Goal: Transaction & Acquisition: Purchase product/service

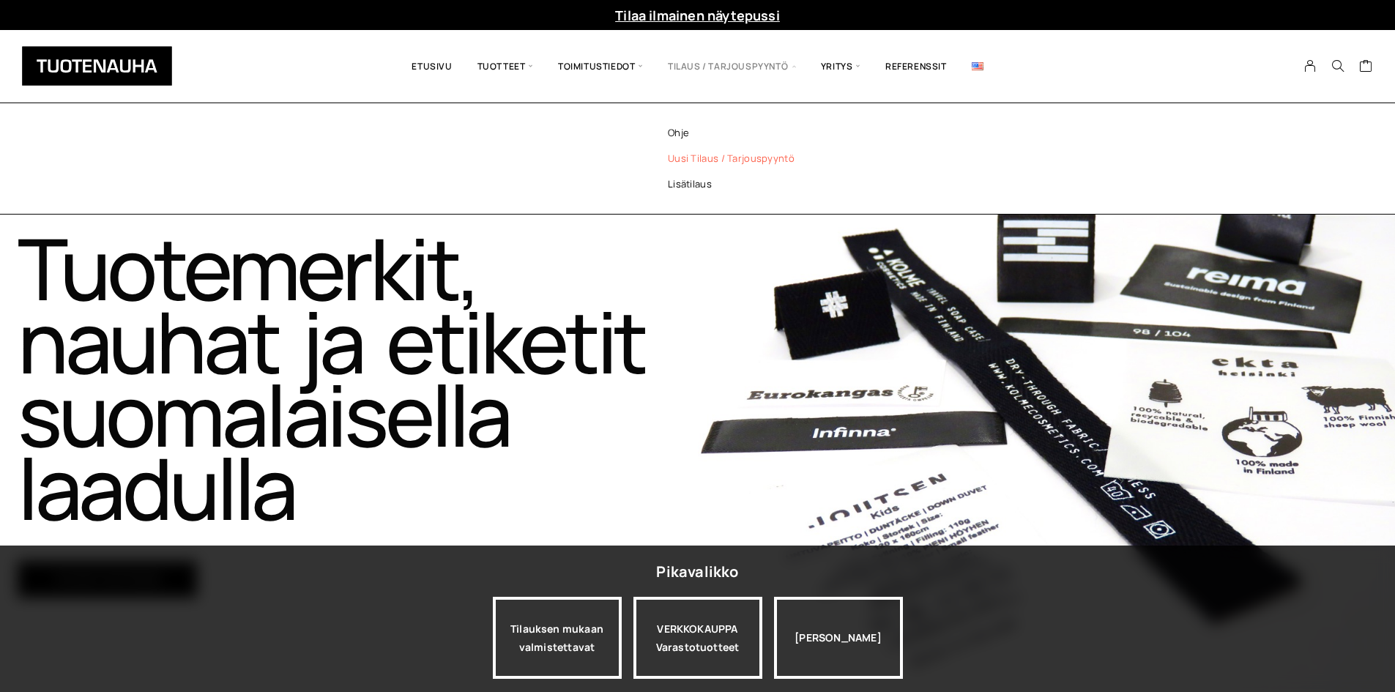
click at [695, 164] on link "Uusi tilaus / tarjouspyyntö" at bounding box center [750, 159] width 212 height 26
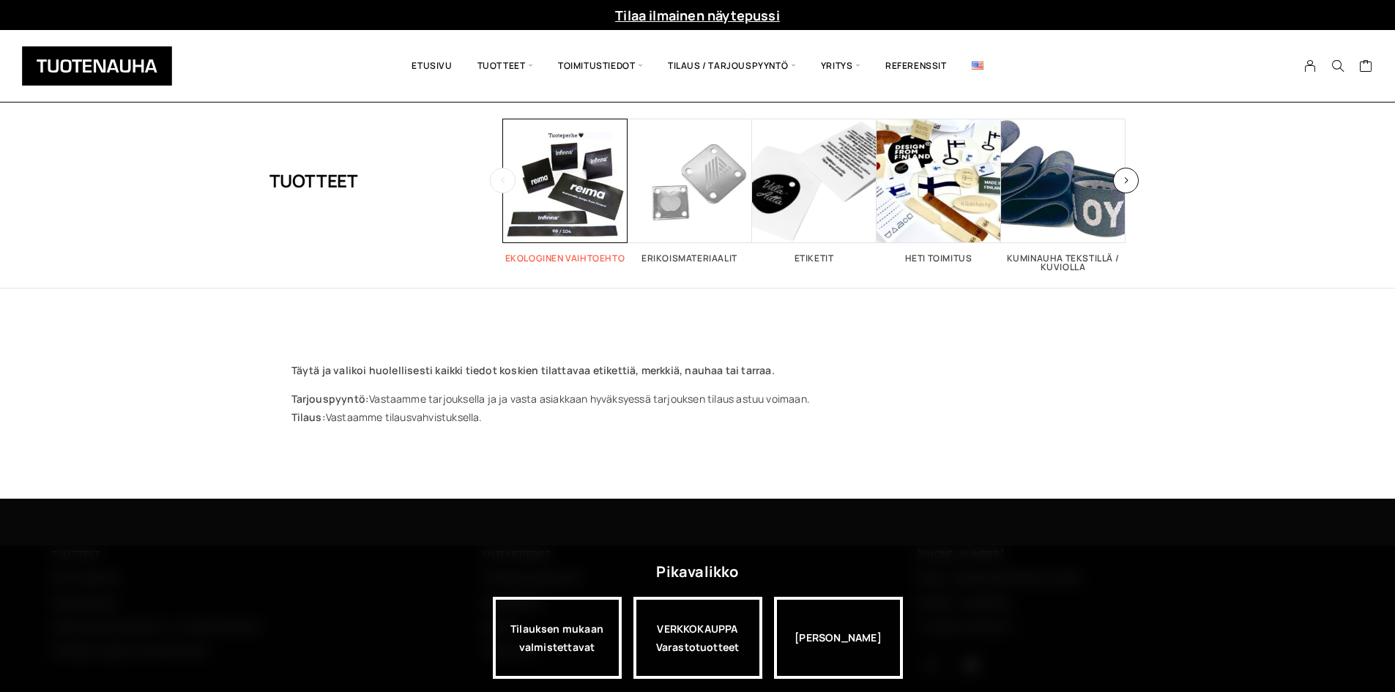
click at [586, 196] on span "Visit product category Ekologinen vaihtoehto" at bounding box center [565, 181] width 124 height 124
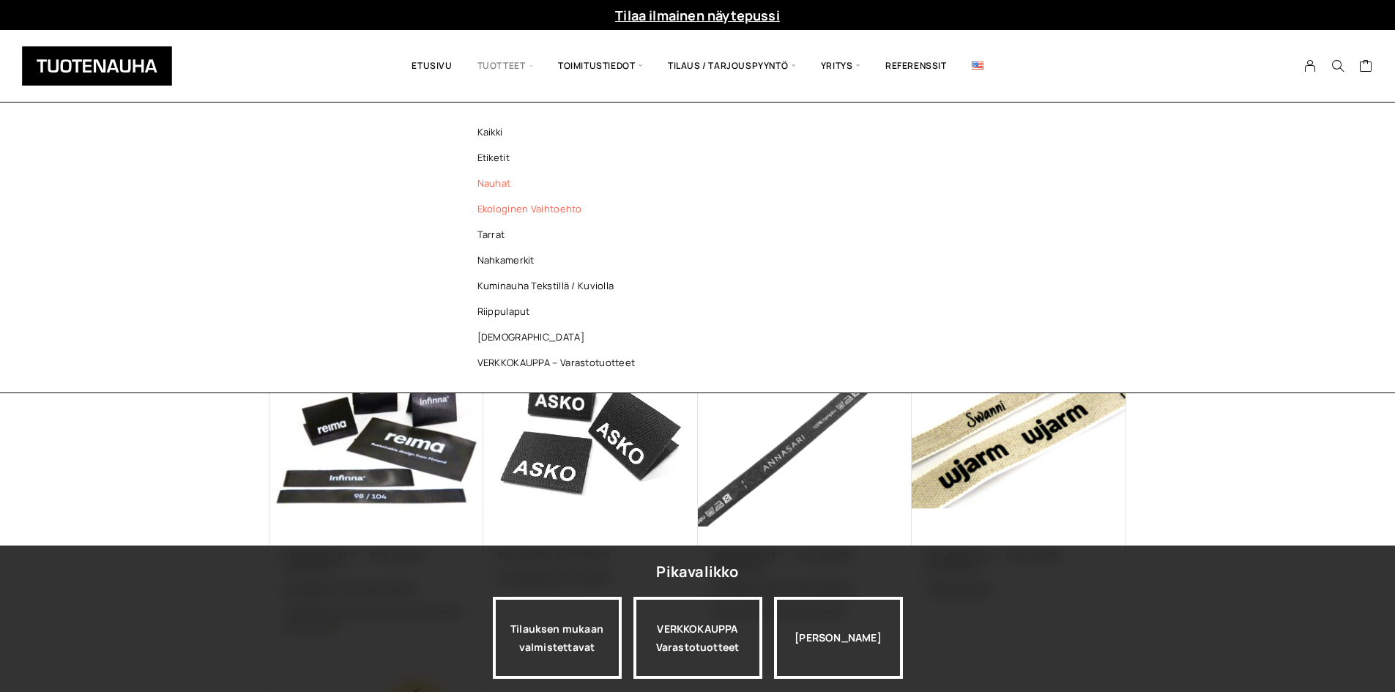
click at [506, 179] on link "Nauhat" at bounding box center [560, 184] width 212 height 26
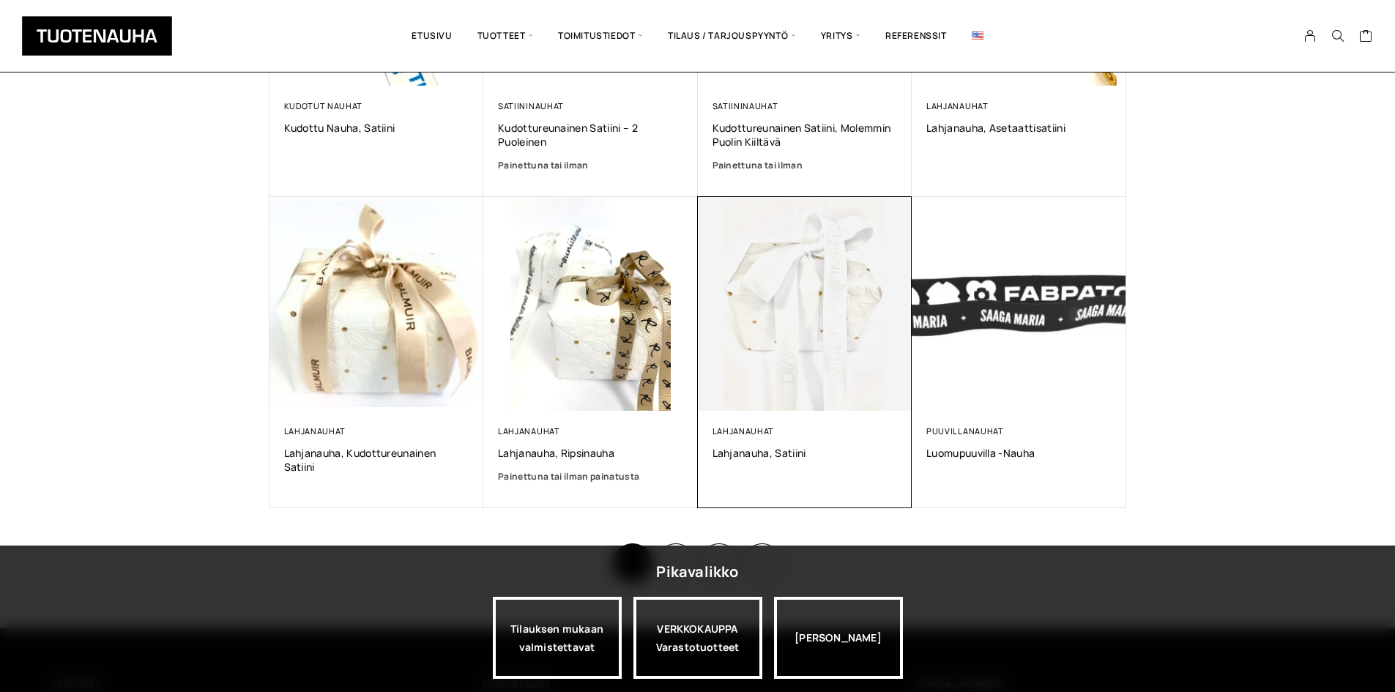
scroll to position [878, 0]
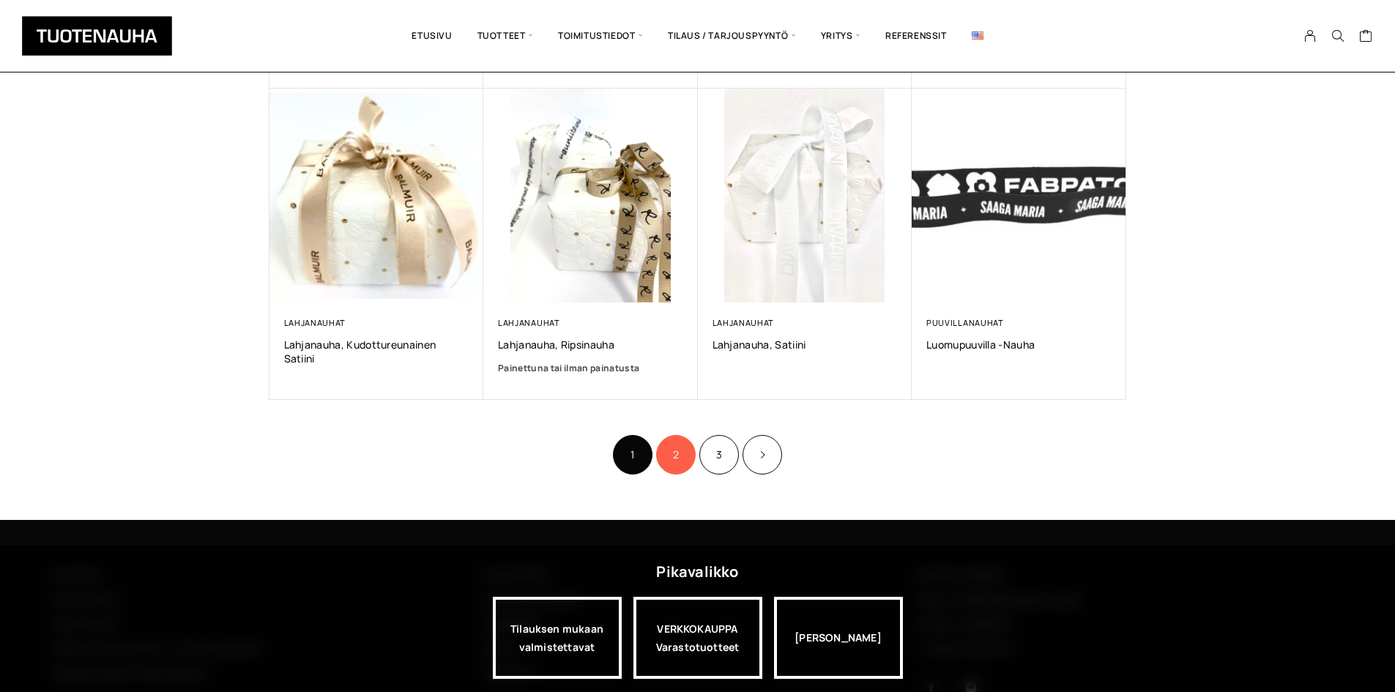
click at [676, 458] on link "2" at bounding box center [676, 455] width 40 height 40
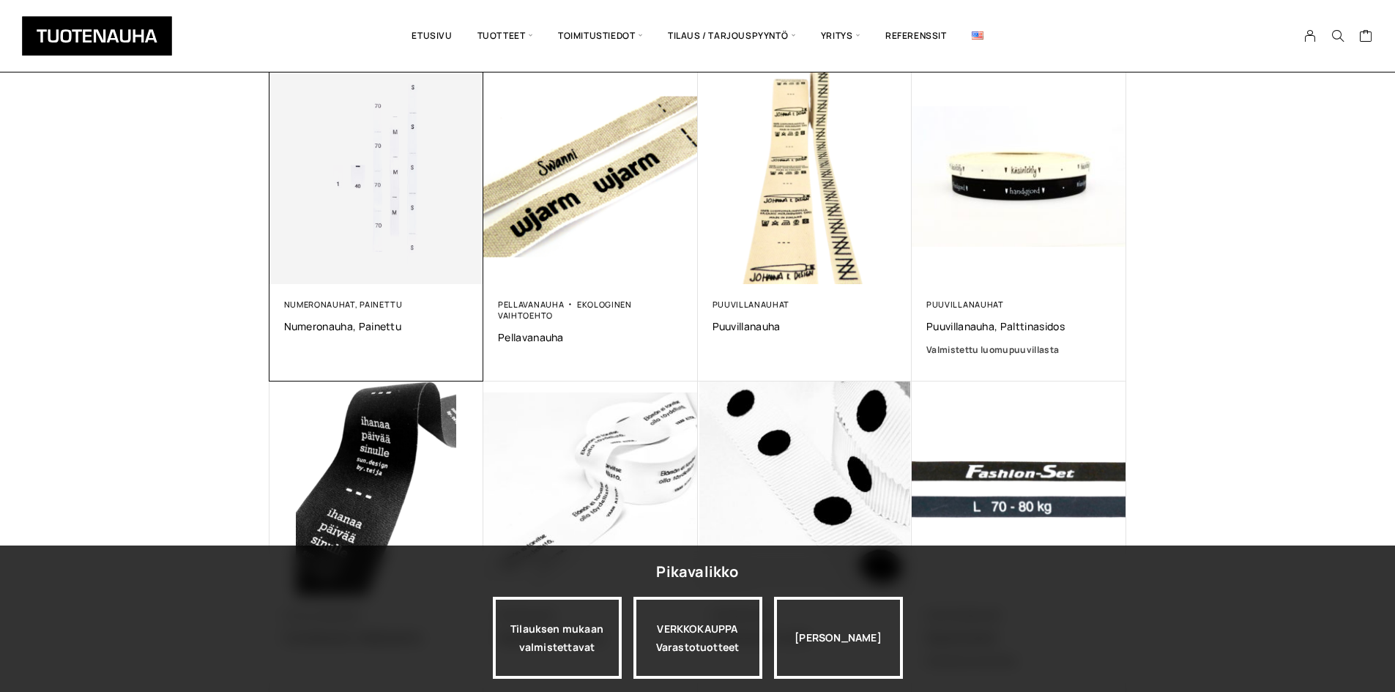
scroll to position [586, 0]
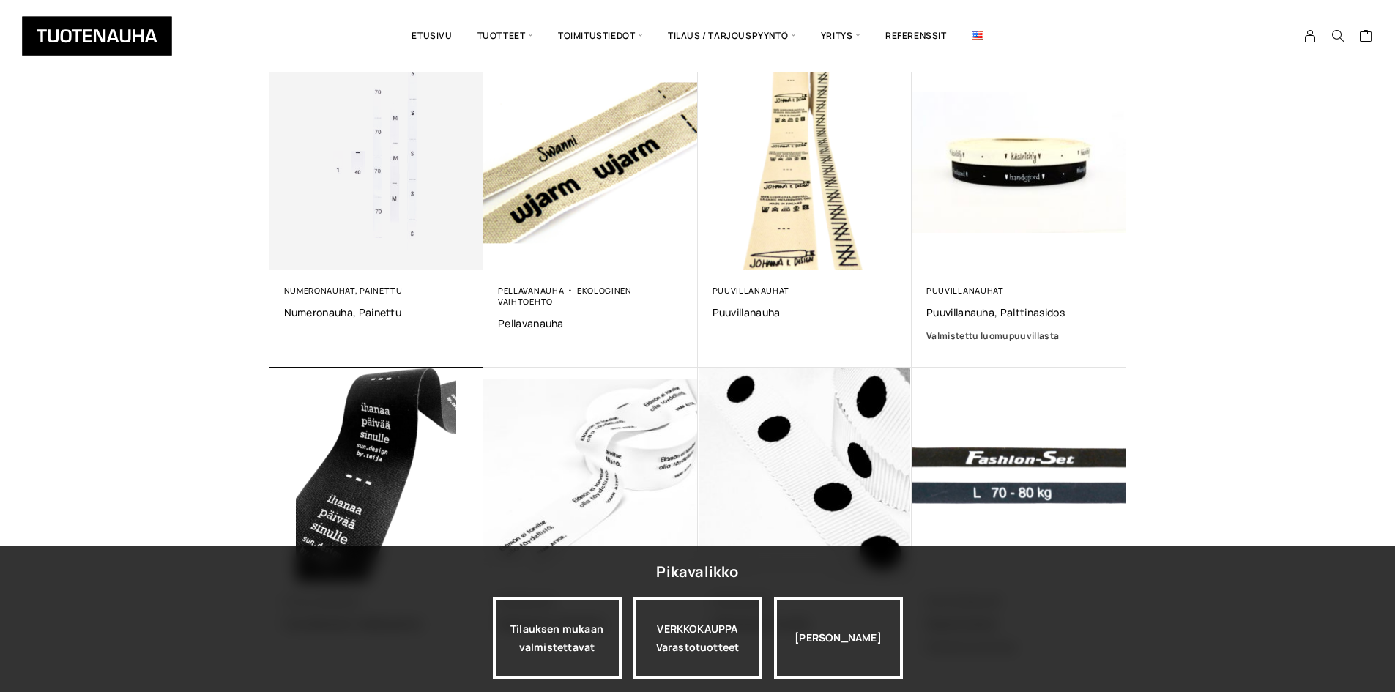
click at [368, 209] on img at bounding box center [376, 163] width 225 height 225
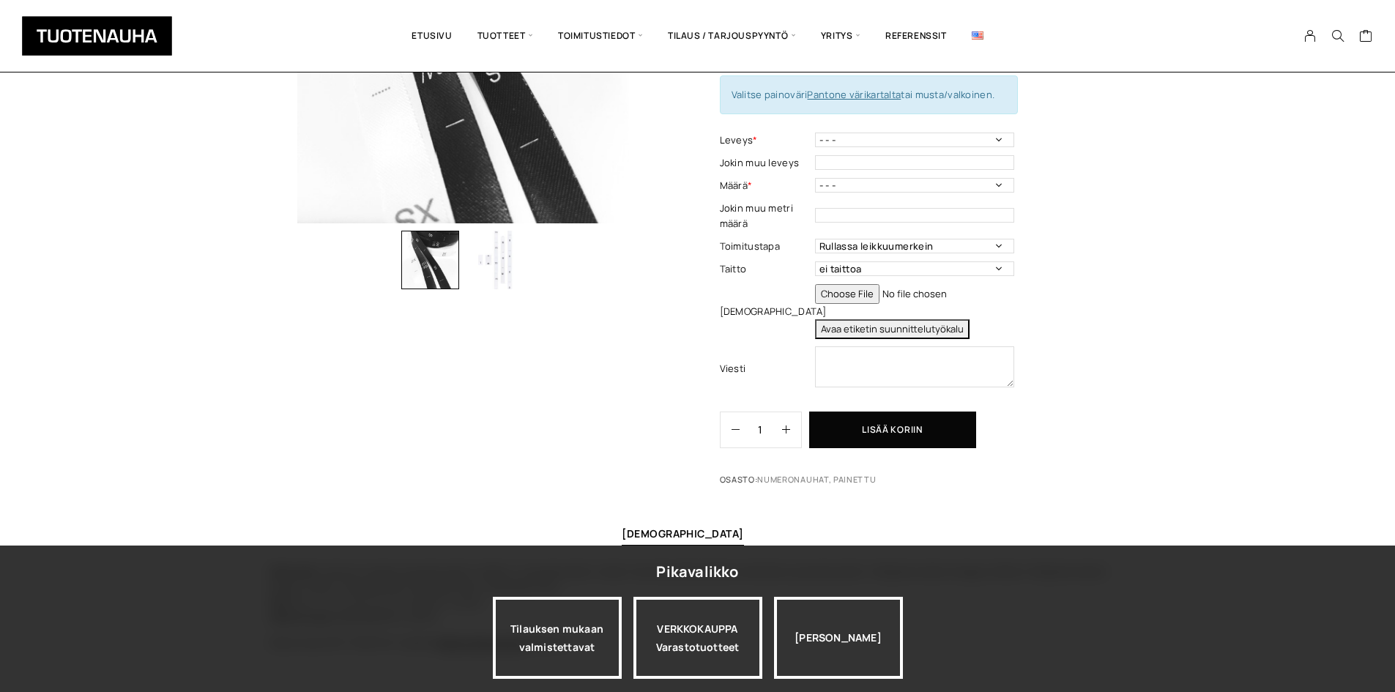
scroll to position [73, 0]
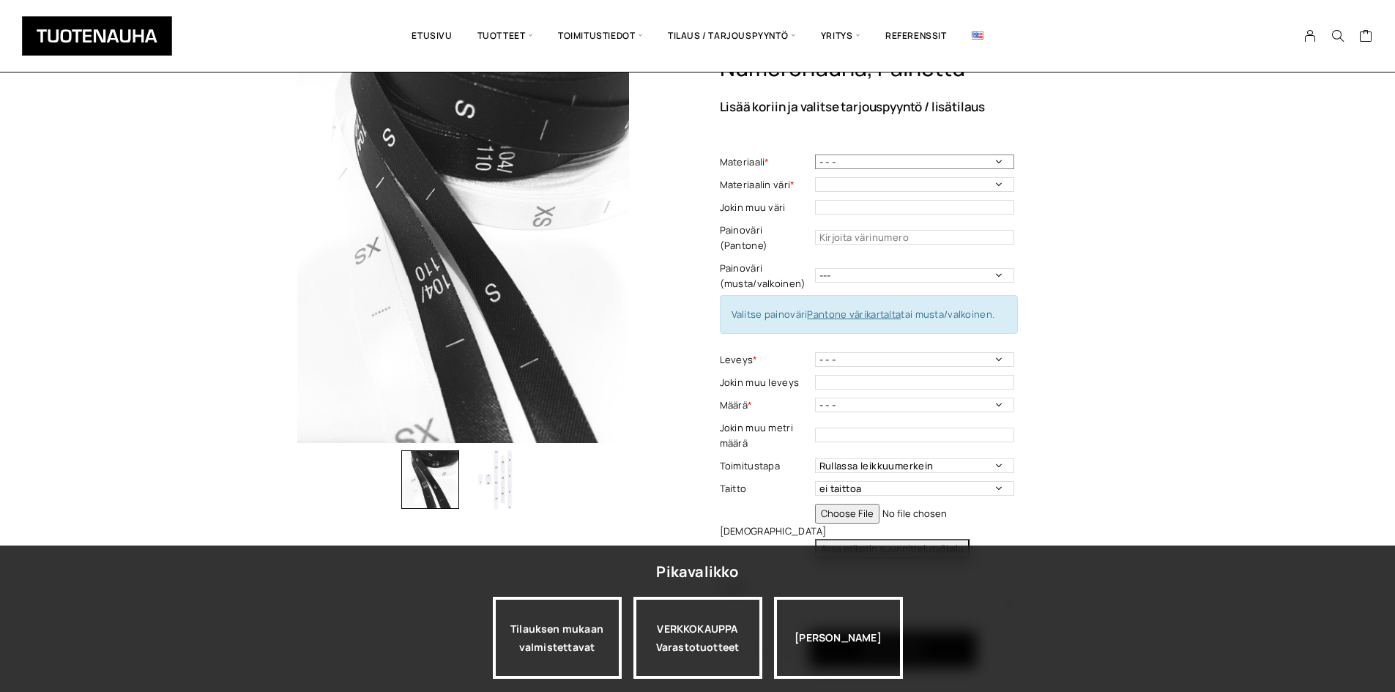
click at [895, 163] on select "- - - Polyestersatiini, matta Polyestersatiini, kiiltävä Ekologinen polyestersa…" at bounding box center [914, 161] width 199 height 15
select select "Polyestersatiini, matta"
click at [815, 154] on select "- - - Polyestersatiini, matta Polyestersatiini, kiiltävä Ekologinen polyestersa…" at bounding box center [914, 161] width 199 height 15
click at [875, 184] on select "- - - Valkoinen Musta -> Polyestersatiini ekologinen/kiiltävä/matta" at bounding box center [914, 184] width 199 height 15
select select "Valkoinen"
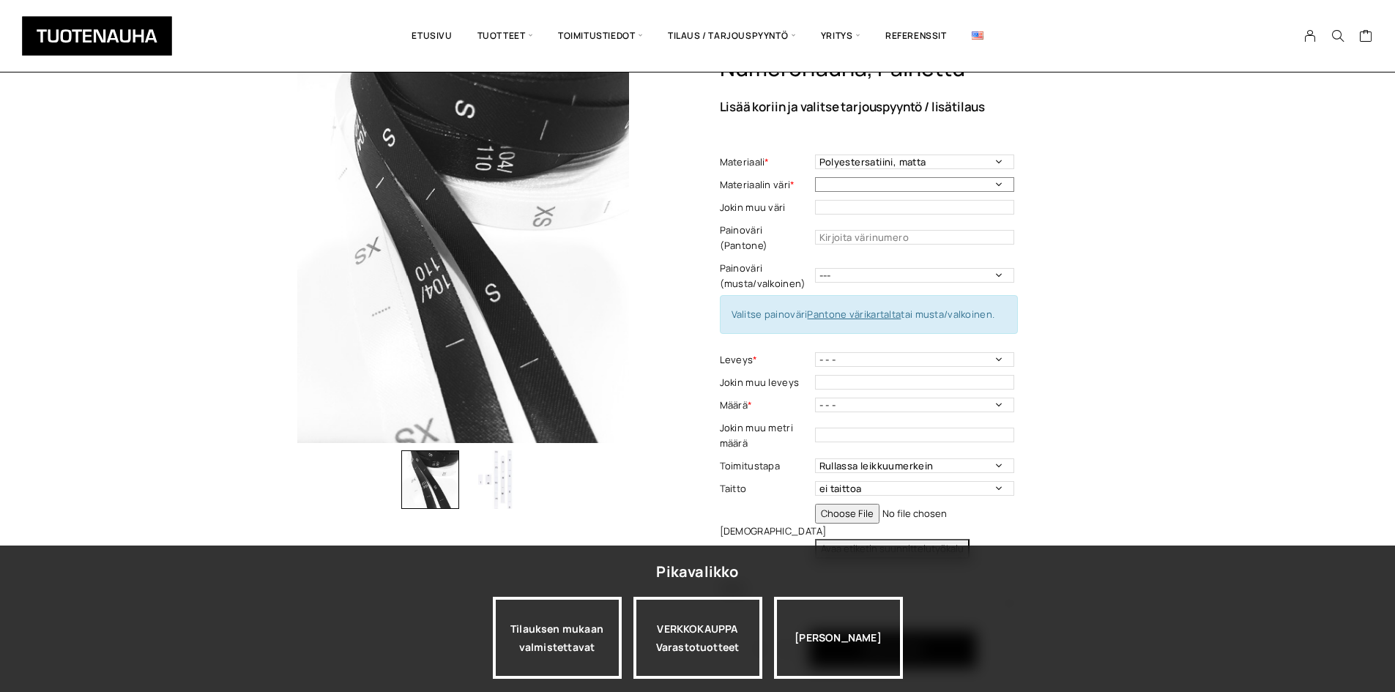
click at [815, 177] on select "- - - Valkoinen Musta -> Polyestersatiini ekologinen/kiiltävä/matta" at bounding box center [914, 184] width 199 height 15
click at [855, 268] on select "--- Musta Valkoinen" at bounding box center [914, 275] width 199 height 15
select select "musta"
click at [815, 268] on select "--- Musta Valkoinen" at bounding box center [914, 275] width 199 height 15
click at [854, 352] on select "- - - 10 mm" at bounding box center [914, 359] width 199 height 15
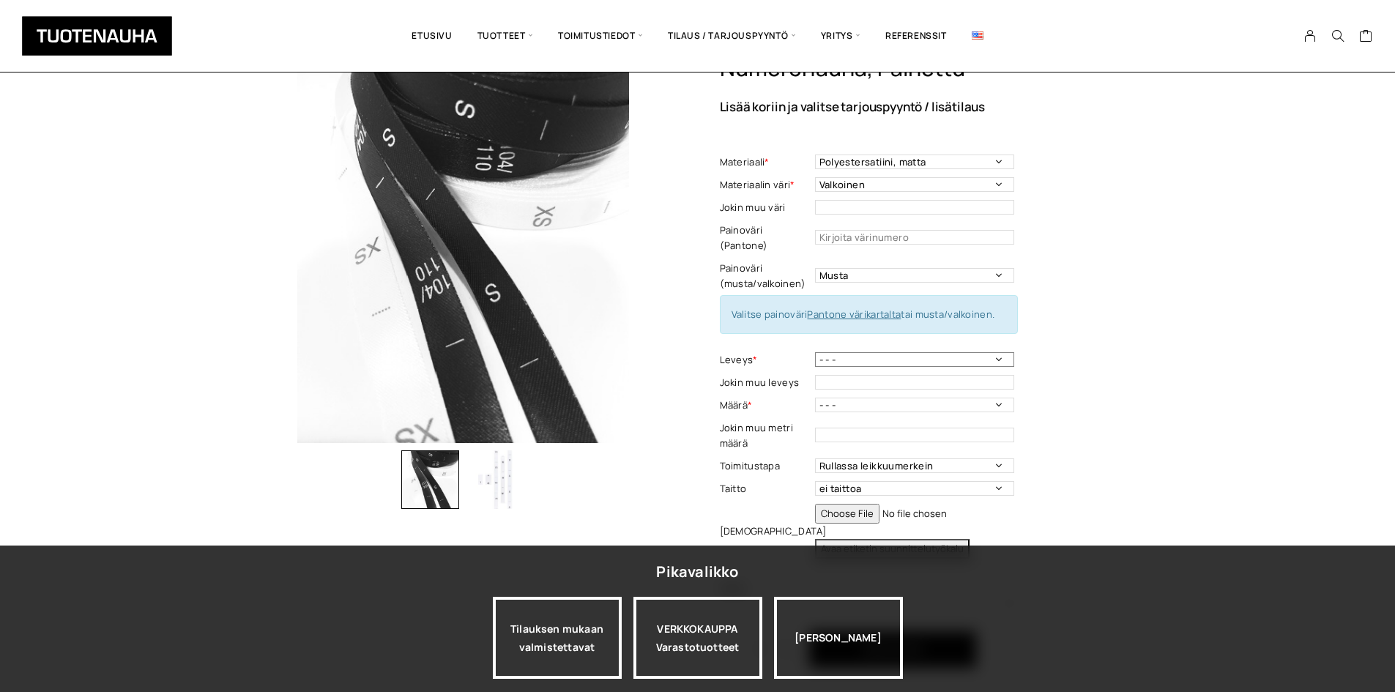
select select "10 mm"
click at [815, 352] on select "- - - 10 mm" at bounding box center [914, 359] width 199 height 15
click at [850, 397] on select "- - - 100 m 150 m 200 m 300 m" at bounding box center [914, 404] width 199 height 15
select select "100 m"
click at [815, 397] on select "- - - 100 m 150 m 200 m 300 m" at bounding box center [914, 404] width 199 height 15
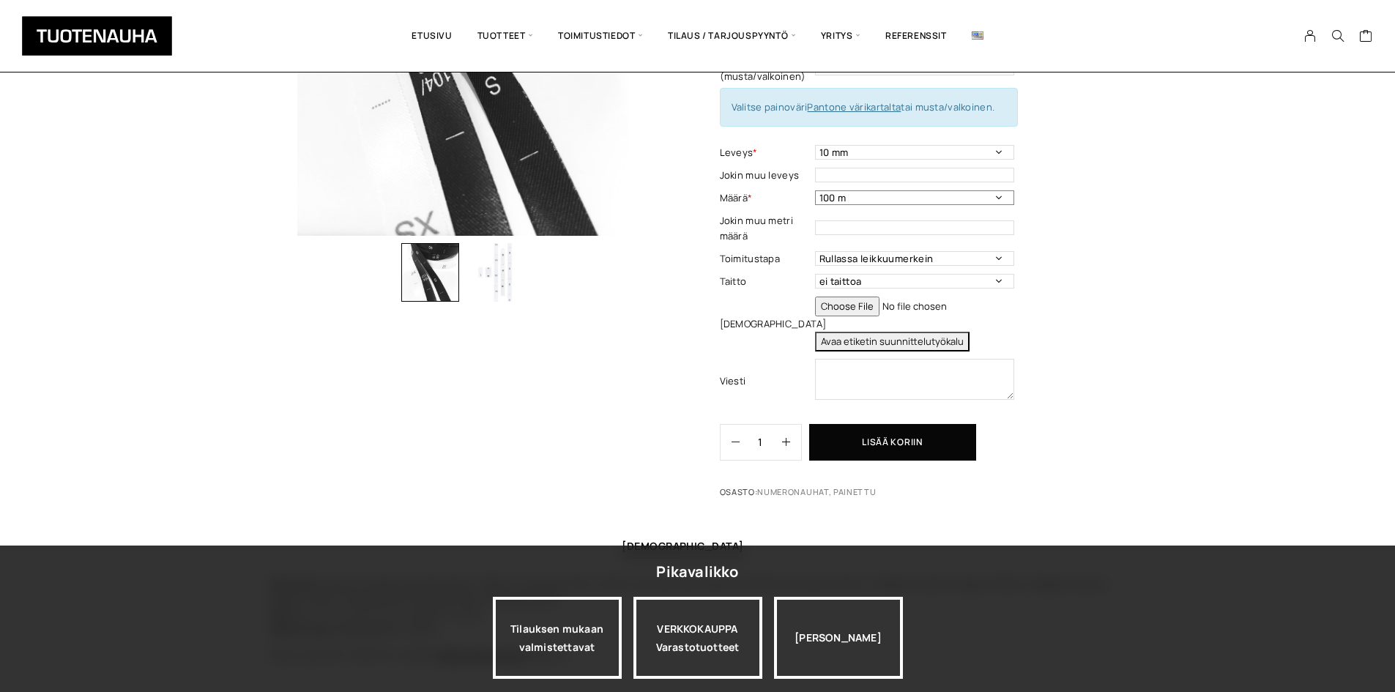
scroll to position [293, 0]
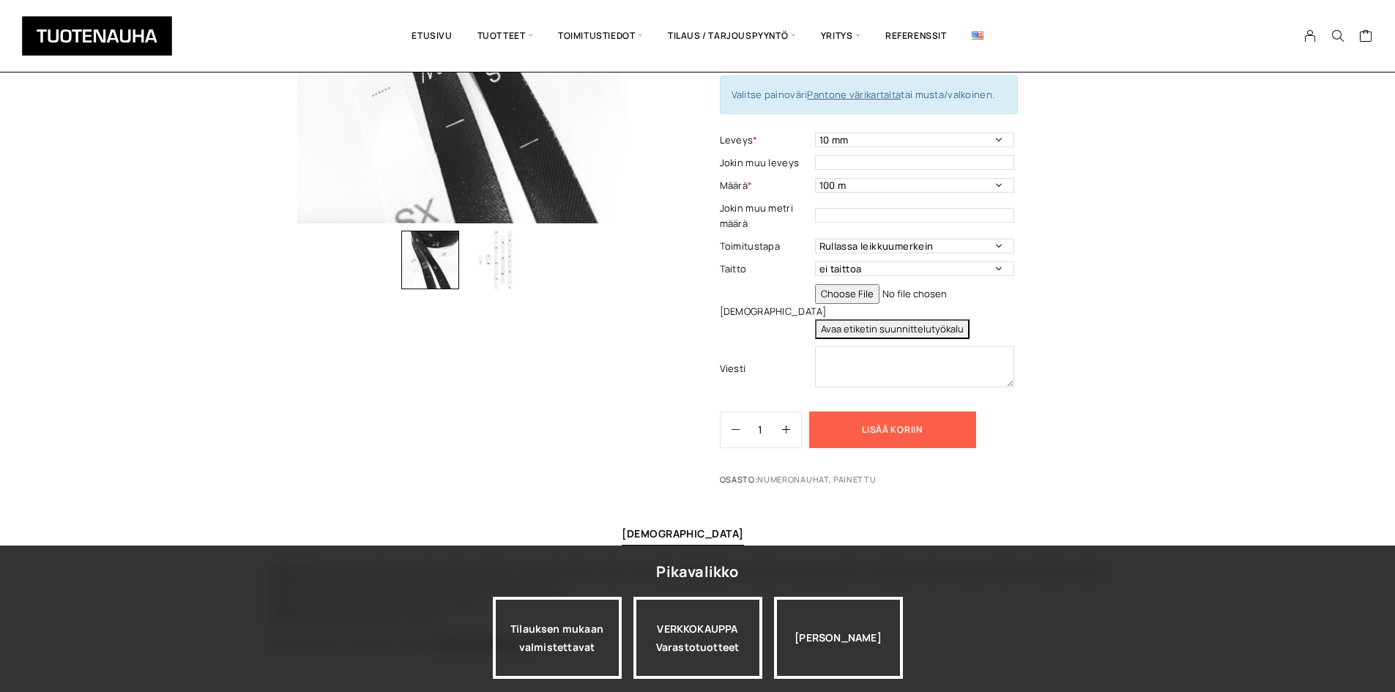
click at [873, 413] on button "Lisää koriin" at bounding box center [892, 429] width 167 height 37
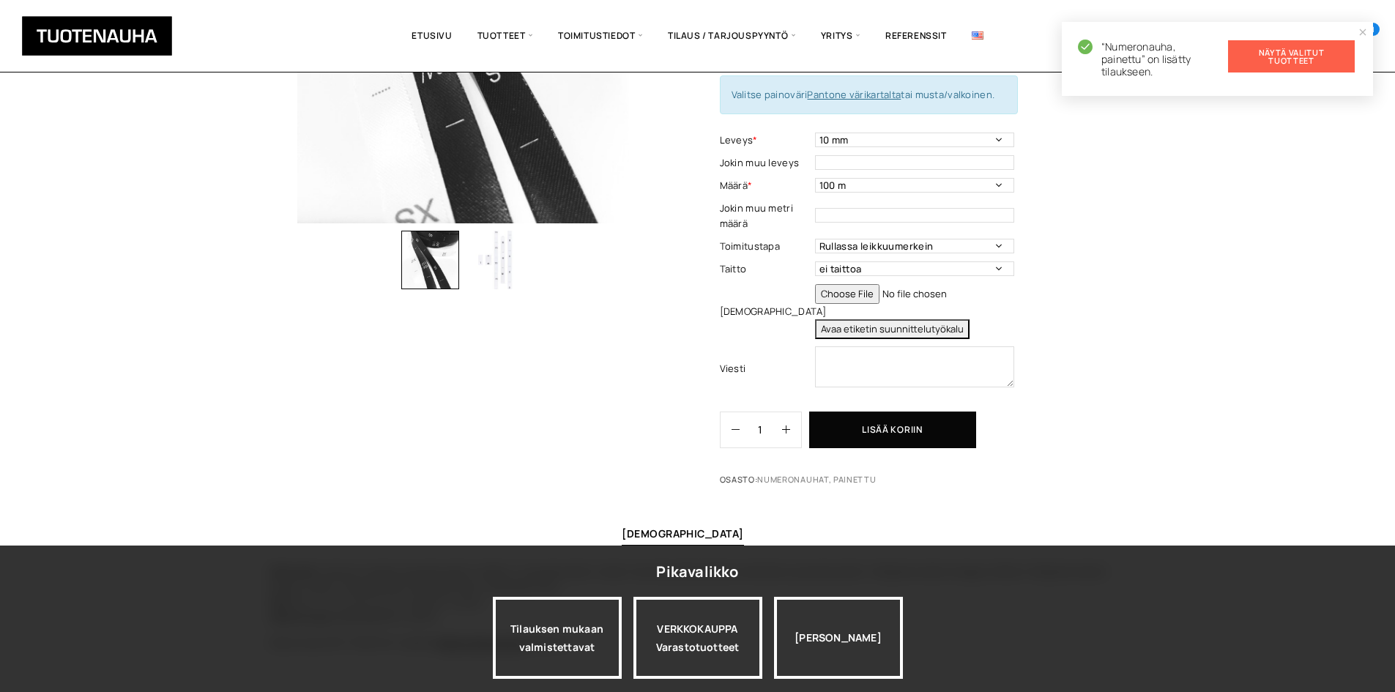
click at [1299, 55] on link "Näytä valitut tuotteet" at bounding box center [1291, 56] width 127 height 32
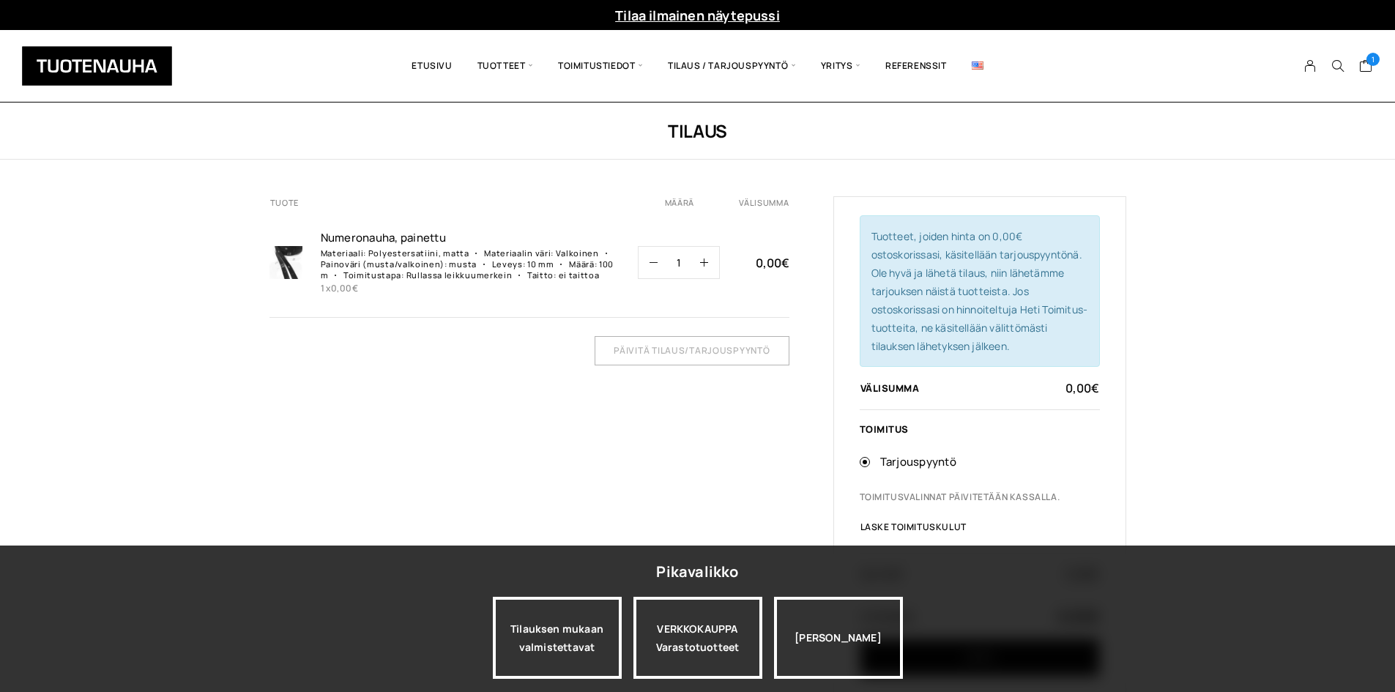
click at [303, 408] on div "Tuote Määrä Välisumma [GEOGRAPHIC_DATA], painettu Materiaali: Polyestersatiini,…" at bounding box center [529, 448] width 520 height 504
click at [427, 423] on div "Tuote Määrä Välisumma [GEOGRAPHIC_DATA], painettu Materiaali: Polyestersatiini,…" at bounding box center [529, 448] width 520 height 504
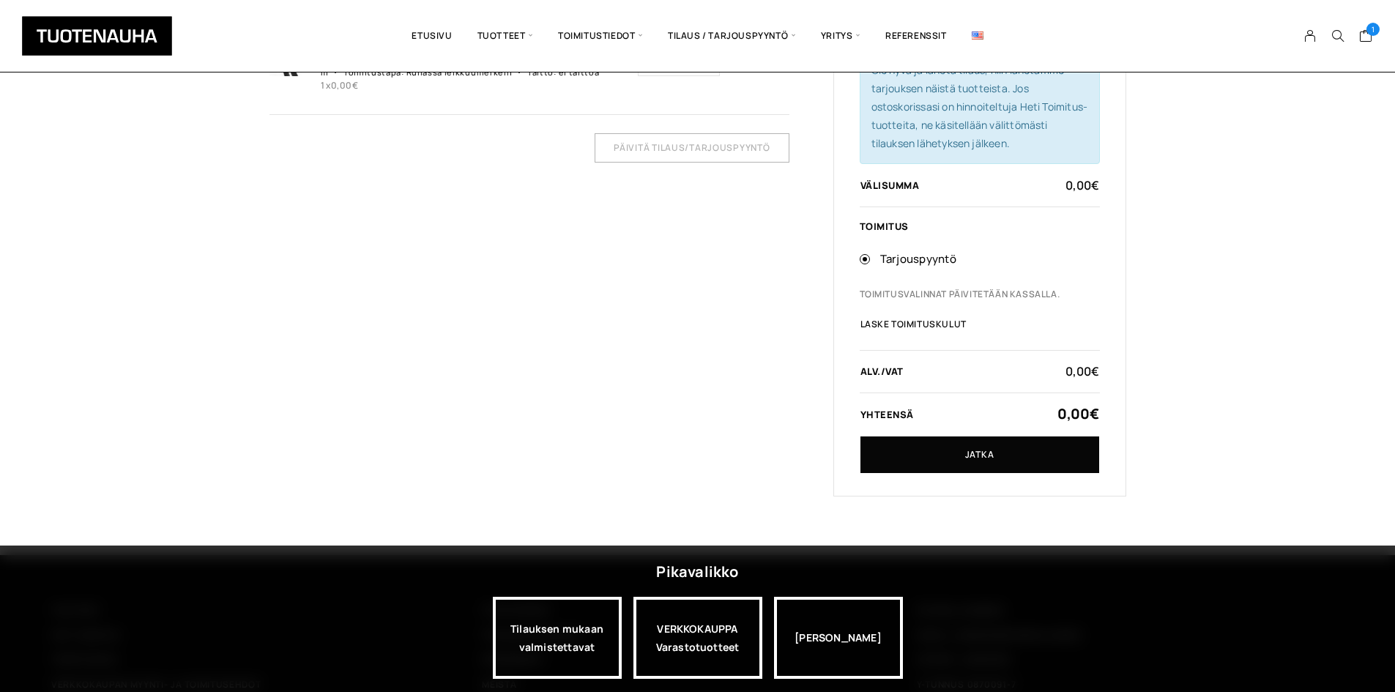
scroll to position [322, 0]
